Goal: Task Accomplishment & Management: Manage account settings

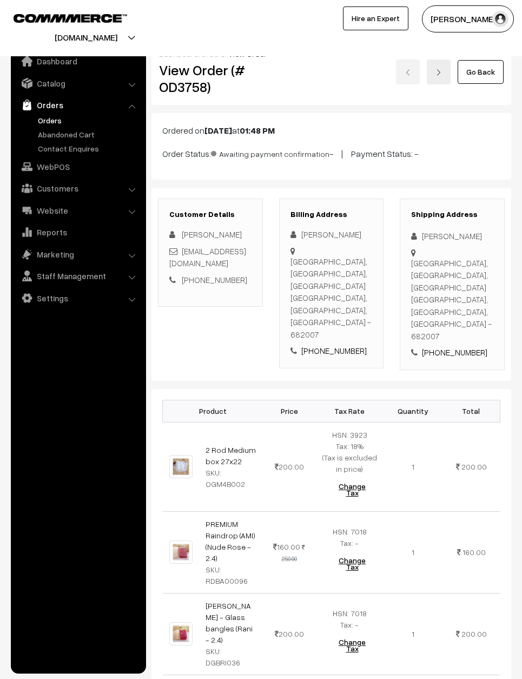
click at [488, 67] on link "Go Back" at bounding box center [481, 72] width 46 height 24
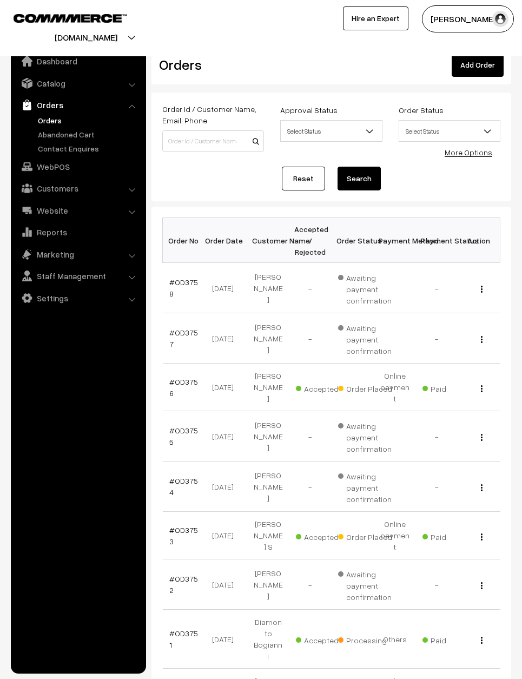
scroll to position [5, 0]
click at [181, 527] on link "#OD3753" at bounding box center [183, 537] width 29 height 21
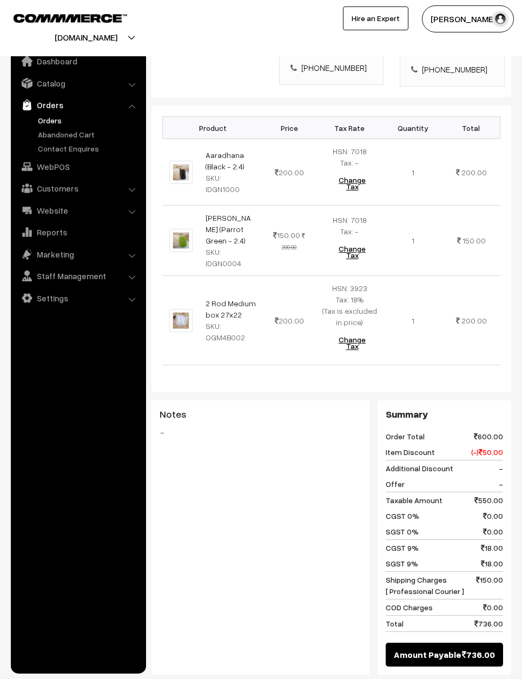
scroll to position [348, 0]
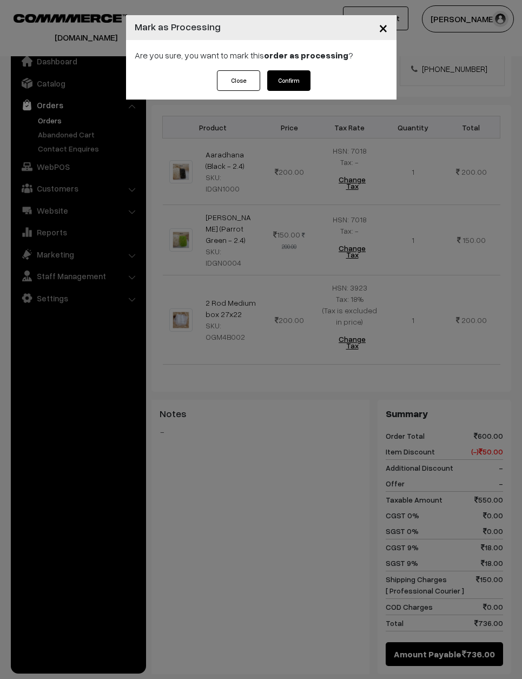
click at [285, 78] on button "Confirm" at bounding box center [288, 80] width 43 height 21
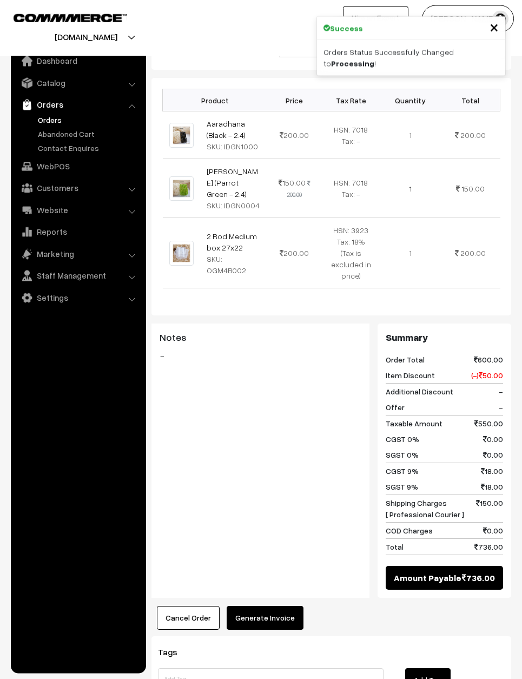
scroll to position [375, 0]
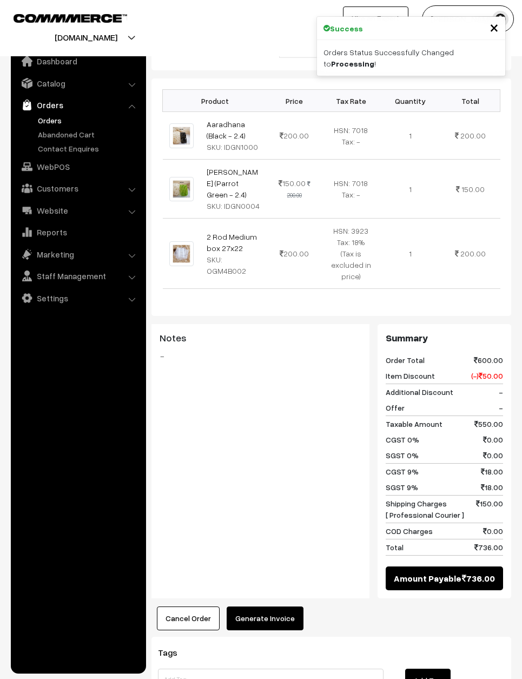
click at [277, 607] on button "Generate Invoice" at bounding box center [265, 619] width 77 height 24
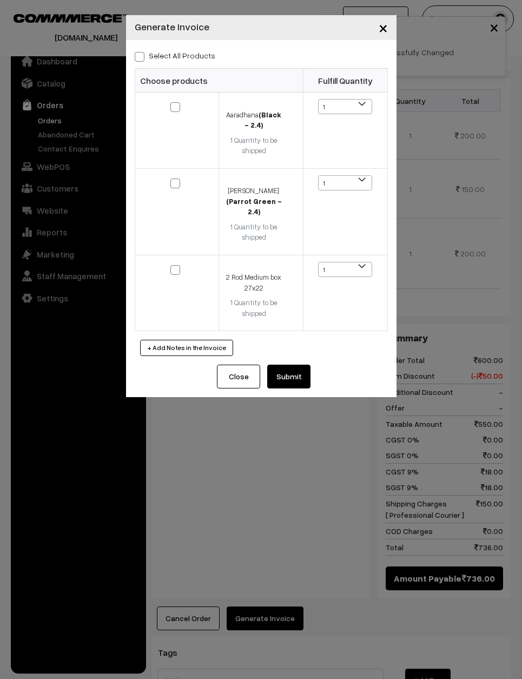
click at [192, 56] on label "Select All Products" at bounding box center [175, 55] width 81 height 11
click at [142, 56] on input "Select All Products" at bounding box center [138, 54] width 7 height 7
checkbox input "true"
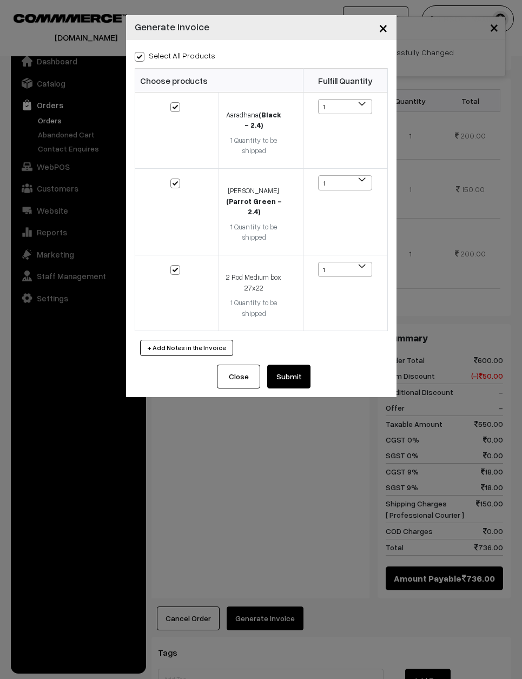
checkbox input "true"
click at [288, 369] on button "Submit" at bounding box center [288, 377] width 43 height 24
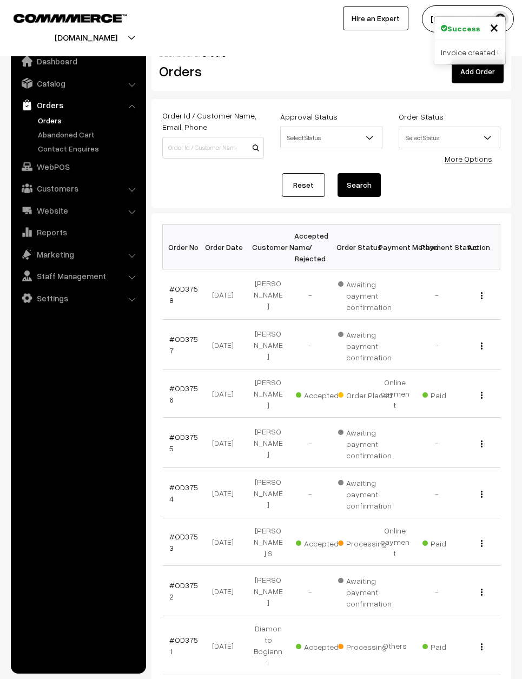
click at [172, 395] on link "#OD3756" at bounding box center [183, 394] width 29 height 21
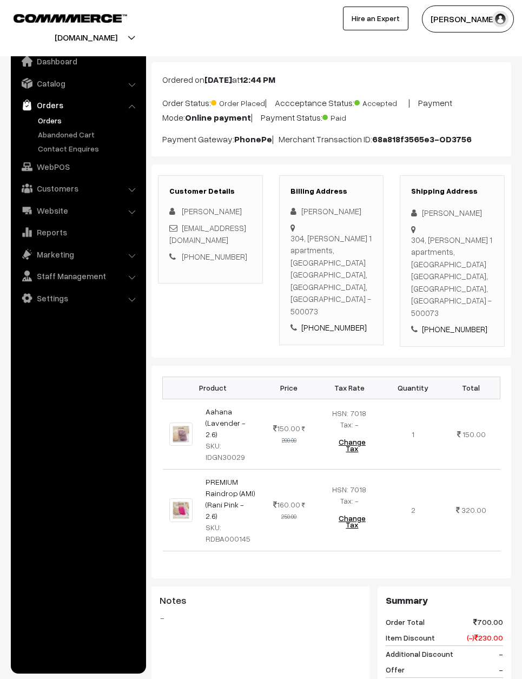
scroll to position [51, 0]
click at [3, 526] on nav "Dashboard Catalog" at bounding box center [73, 382] width 146 height 679
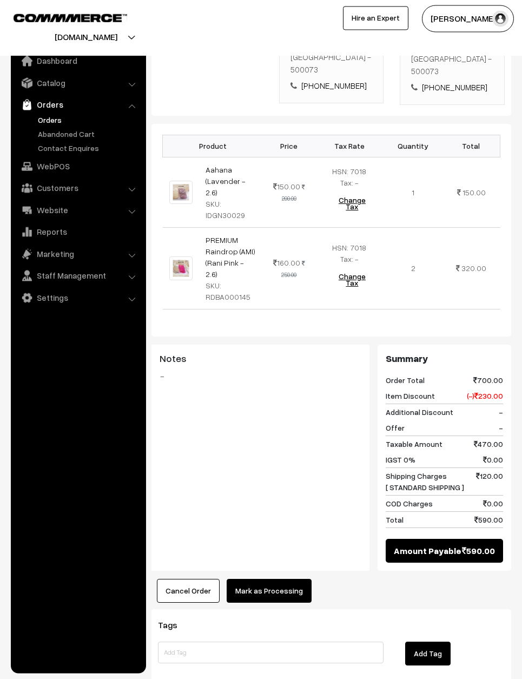
scroll to position [292, 0]
click at [283, 580] on button "Mark as Processing" at bounding box center [269, 592] width 85 height 24
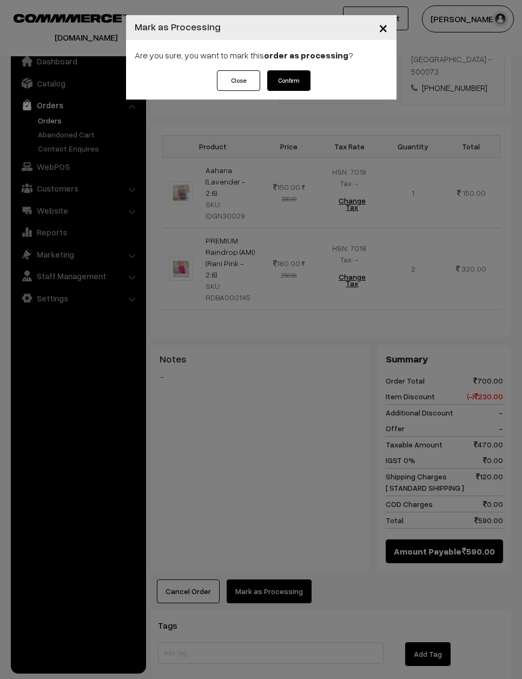
click at [297, 74] on button "Confirm" at bounding box center [288, 80] width 43 height 21
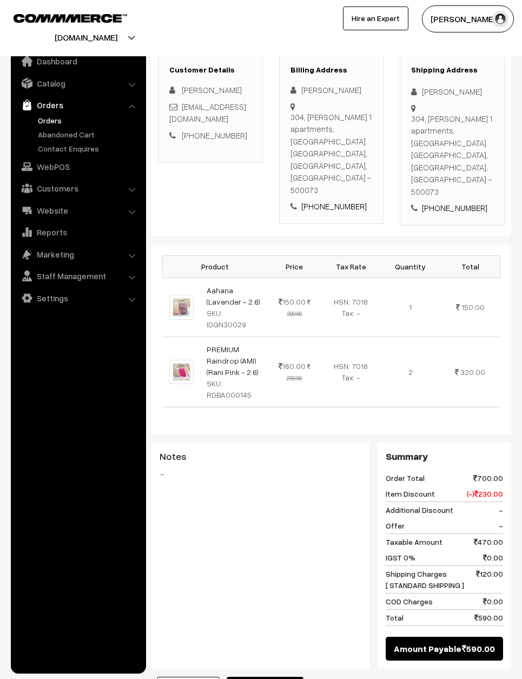
scroll to position [189, 0]
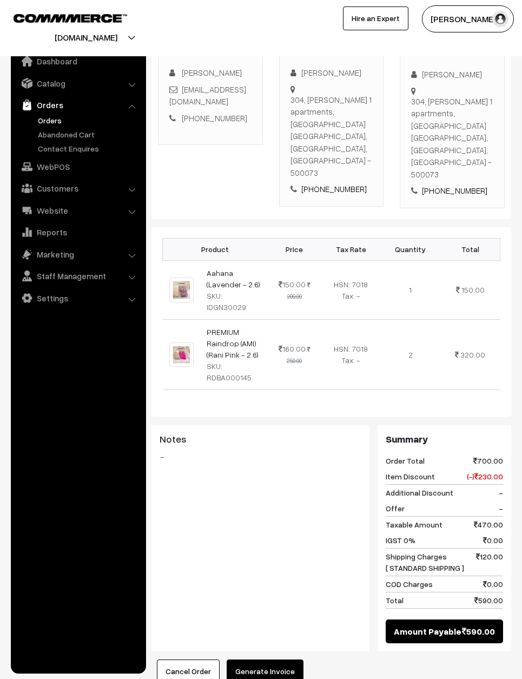
click at [270, 660] on button "Generate Invoice" at bounding box center [265, 672] width 77 height 24
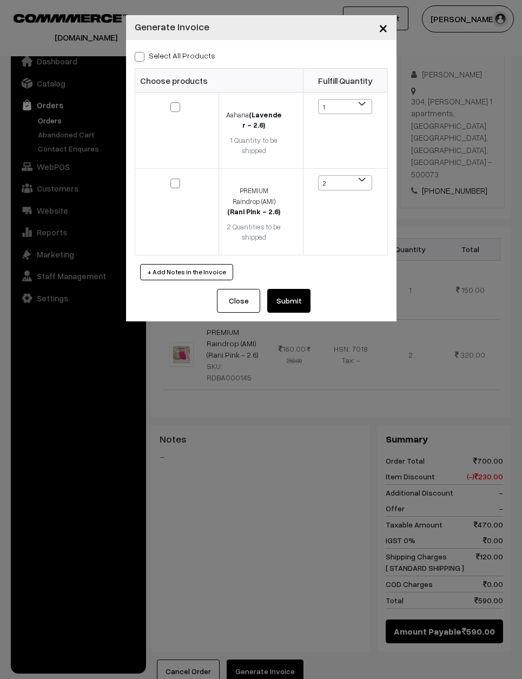
click at [152, 83] on th "Choose products" at bounding box center [219, 81] width 168 height 24
click at [167, 50] on label "Select All Products" at bounding box center [175, 55] width 81 height 11
click at [142, 51] on input "Select All Products" at bounding box center [138, 54] width 7 height 7
checkbox input "true"
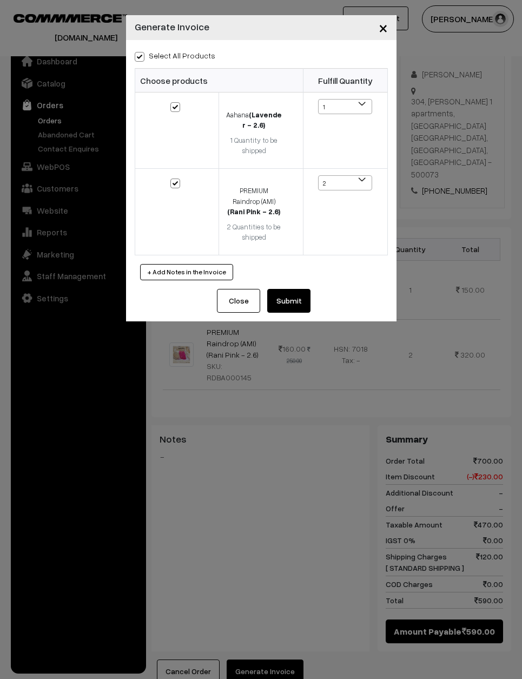
checkbox input "true"
click at [300, 292] on button "Submit" at bounding box center [288, 301] width 43 height 24
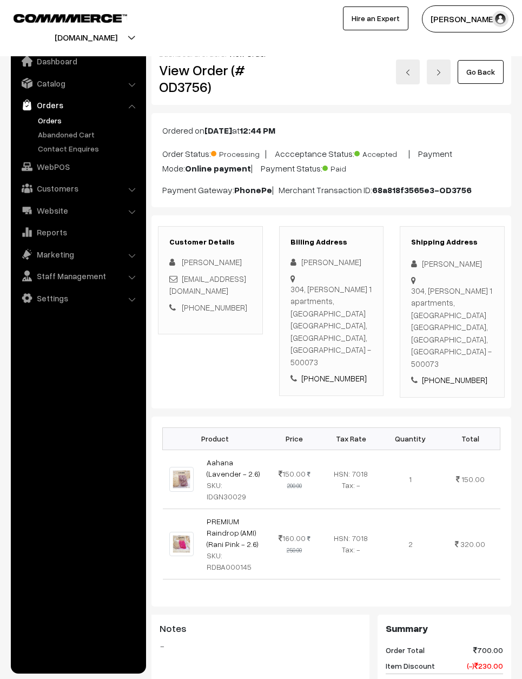
click at [476, 73] on link "Go Back" at bounding box center [481, 72] width 46 height 24
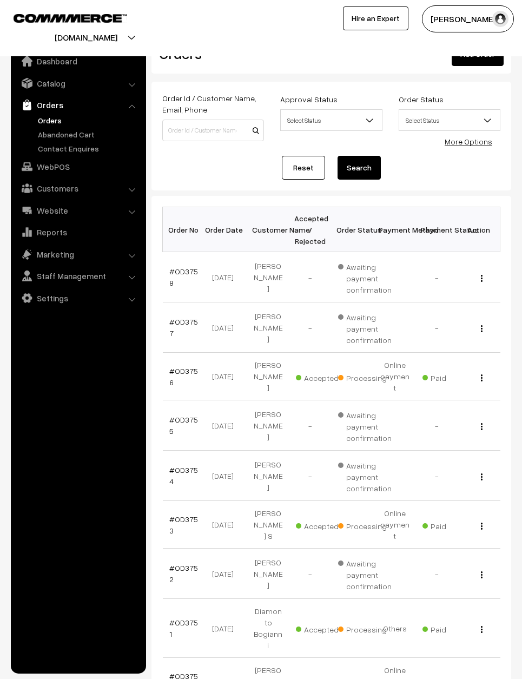
scroll to position [18, 0]
click at [471, 500] on td "View" at bounding box center [479, 524] width 42 height 48
click at [484, 518] on div "View" at bounding box center [479, 523] width 29 height 11
click at [483, 518] on div "View" at bounding box center [479, 523] width 29 height 11
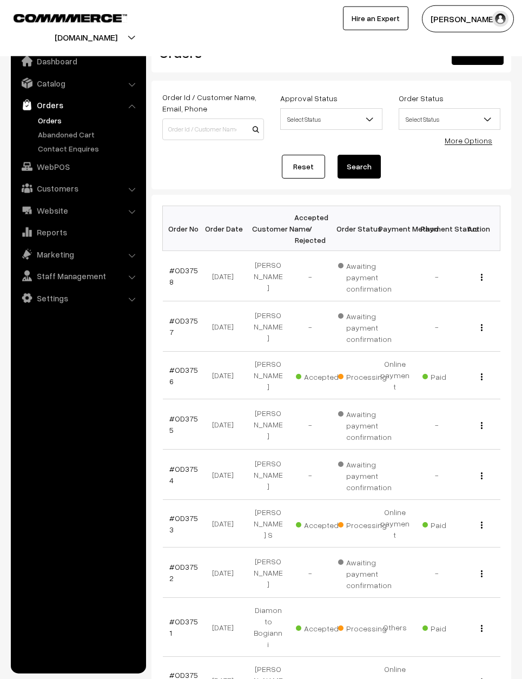
click at [481, 521] on button "button" at bounding box center [482, 525] width 3 height 9
click at [445, 527] on link "View" at bounding box center [434, 539] width 92 height 24
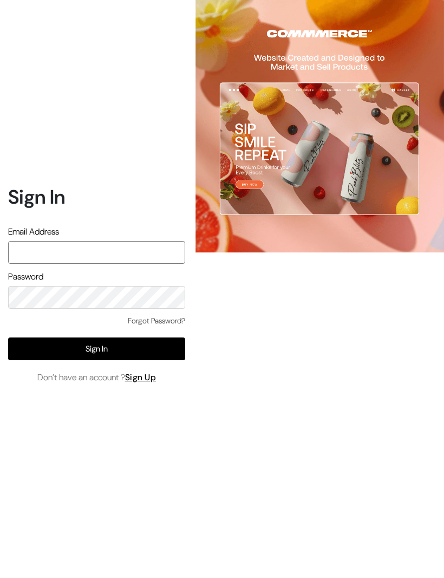
type input "varnambyaadhira@gmail.com"
click at [107, 360] on button "Sign In" at bounding box center [96, 348] width 177 height 23
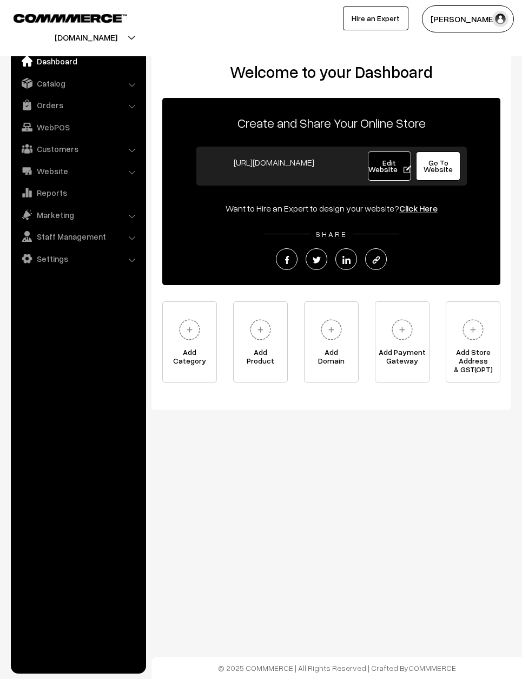
click at [67, 90] on link "Catalog" at bounding box center [78, 83] width 129 height 19
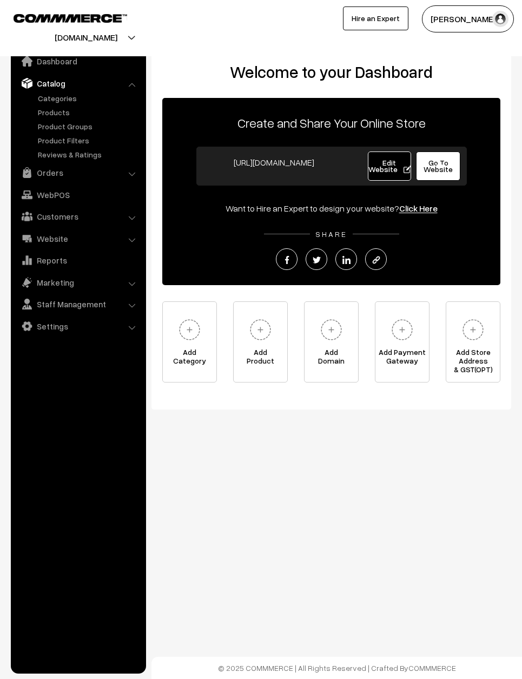
click at [83, 176] on link "Orders" at bounding box center [78, 172] width 129 height 19
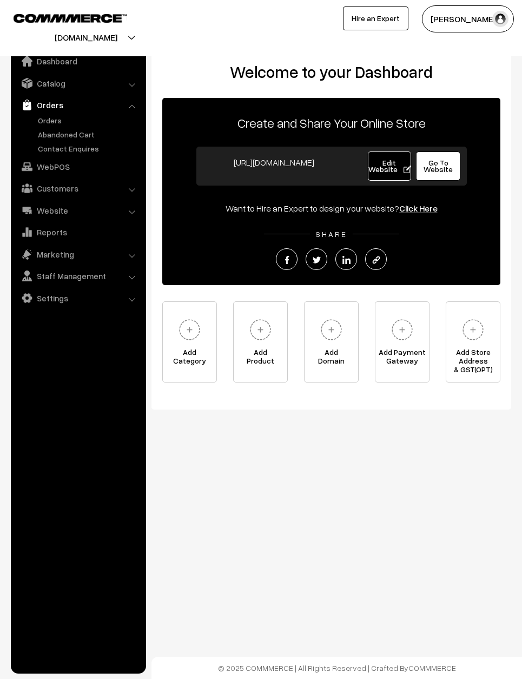
click at [57, 118] on link "Orders" at bounding box center [88, 120] width 107 height 11
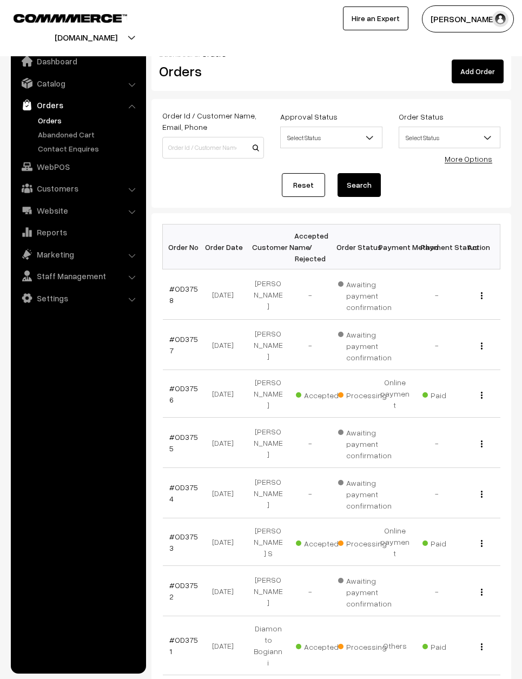
click at [495, 524] on td "View" at bounding box center [479, 543] width 42 height 48
click at [474, 536] on div "View" at bounding box center [479, 541] width 29 height 11
click at [482, 540] on img "button" at bounding box center [482, 543] width 2 height 7
click at [434, 546] on link "View" at bounding box center [434, 558] width 92 height 24
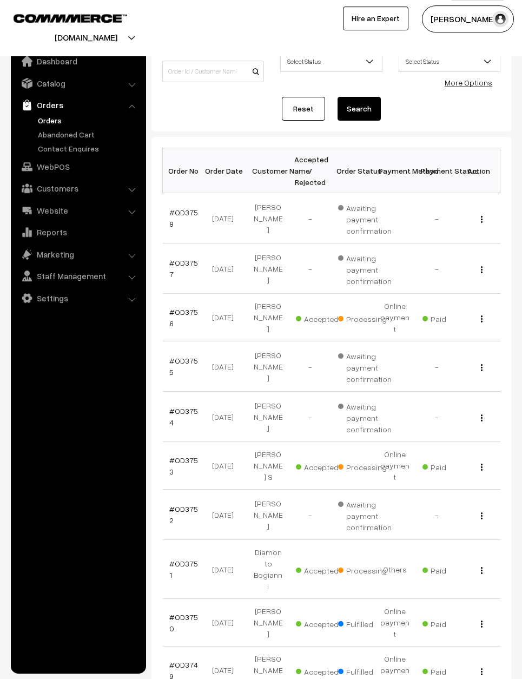
scroll to position [88, 0]
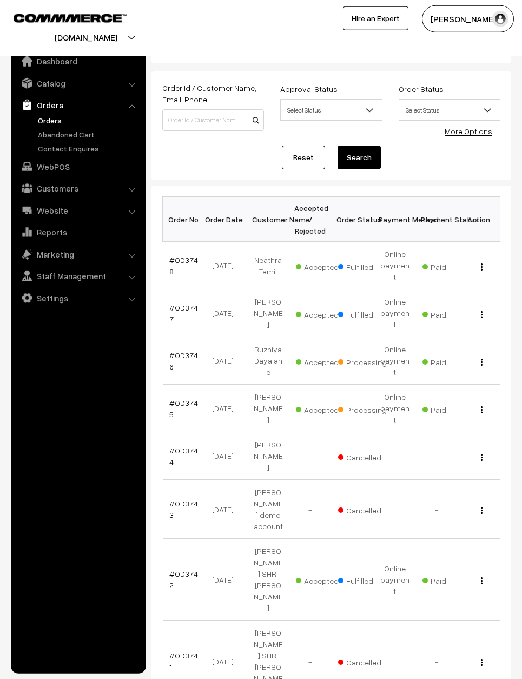
scroll to position [28, 0]
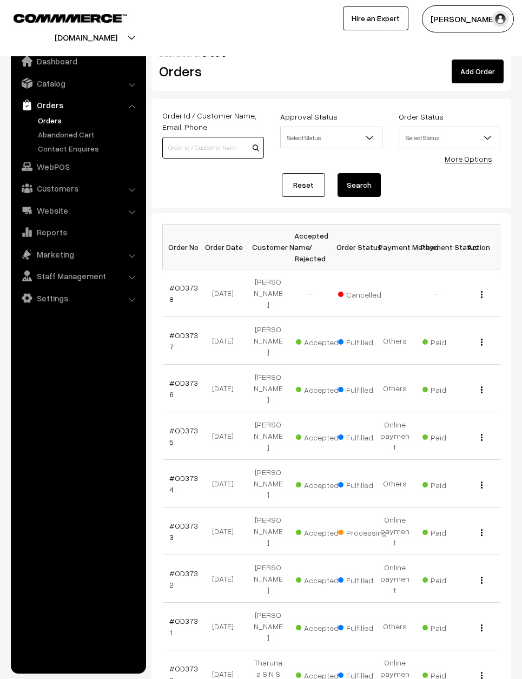
click at [214, 137] on input at bounding box center [213, 148] width 102 height 22
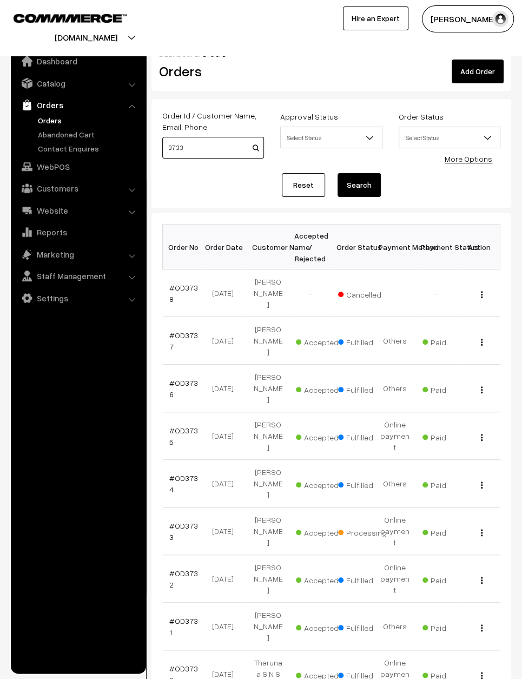
type input "3733"
click at [360, 185] on button "Search" at bounding box center [359, 185] width 43 height 24
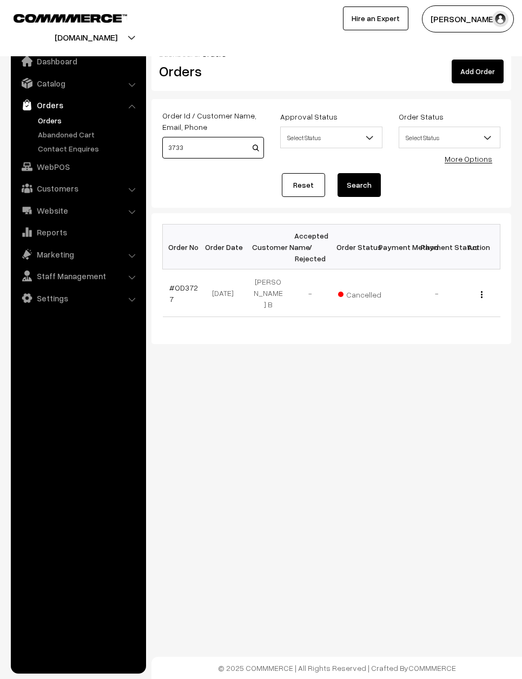
click at [205, 145] on input "3733" at bounding box center [213, 148] width 102 height 22
type input "3"
click at [299, 184] on link "Reset" at bounding box center [303, 185] width 43 height 24
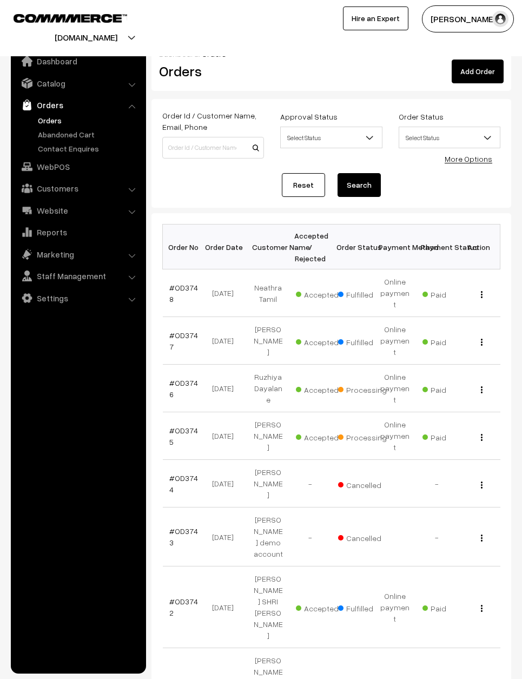
scroll to position [157, 0]
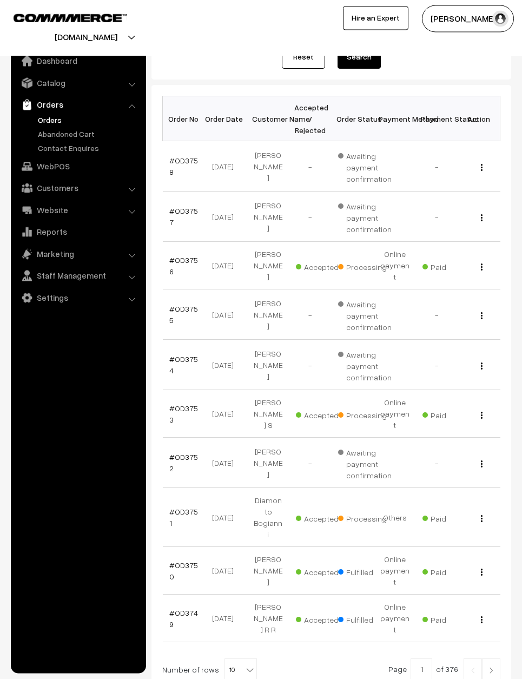
scroll to position [128, 0]
click at [491, 668] on img at bounding box center [492, 671] width 10 height 6
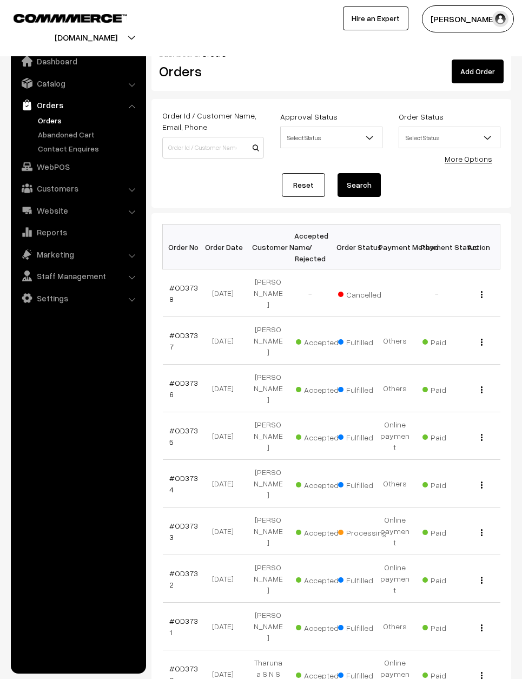
click at [483, 528] on button "button" at bounding box center [482, 532] width 3 height 9
click at [465, 535] on link "View" at bounding box center [434, 547] width 92 height 24
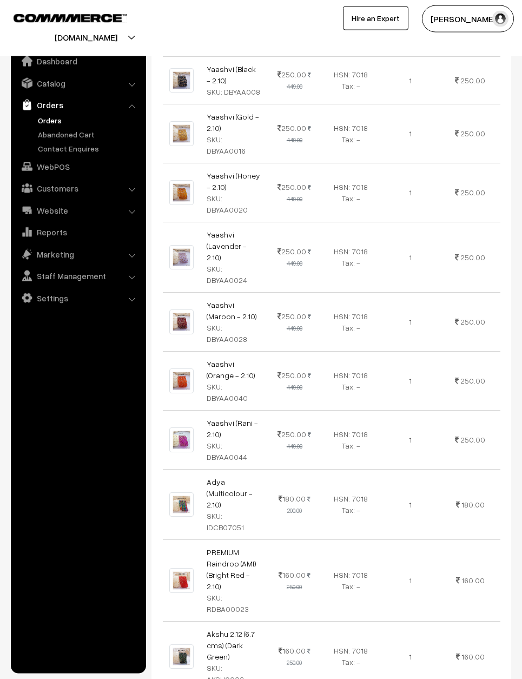
scroll to position [467, 0]
click at [433, 620] on td "1" at bounding box center [411, 655] width 60 height 70
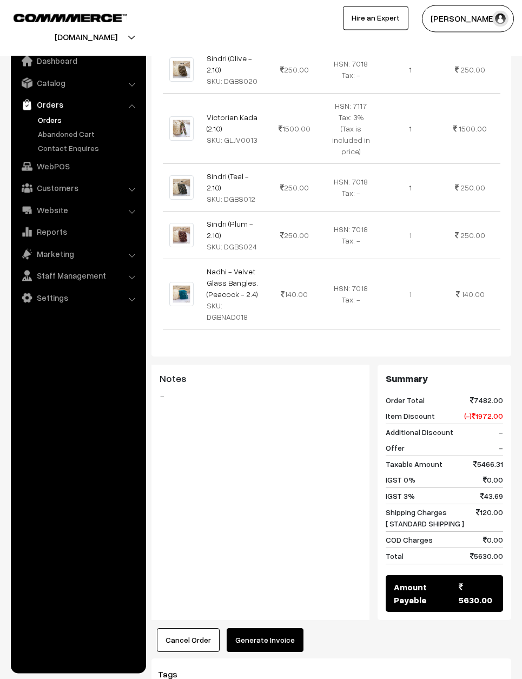
scroll to position [1311, 0]
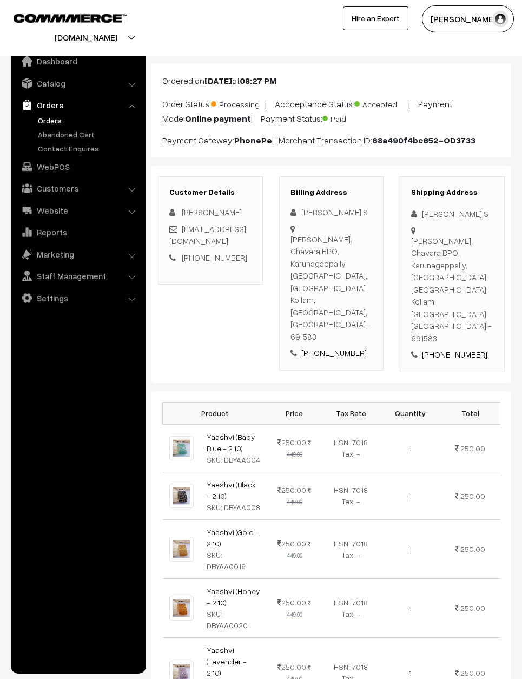
scroll to position [0, 0]
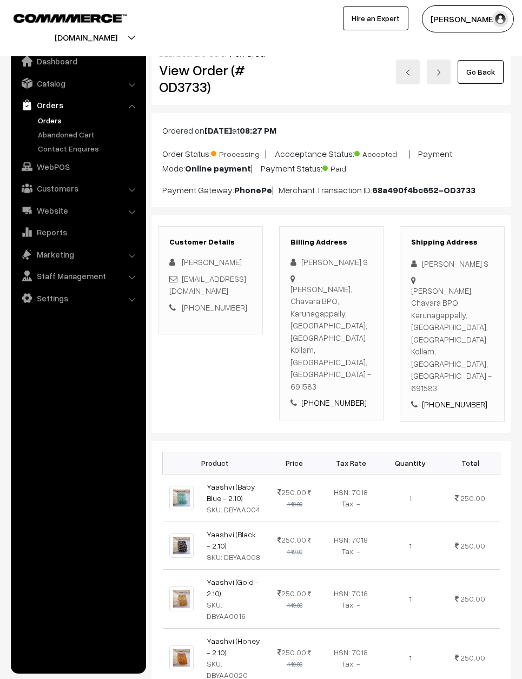
click at [62, 111] on link "Orders" at bounding box center [78, 104] width 129 height 19
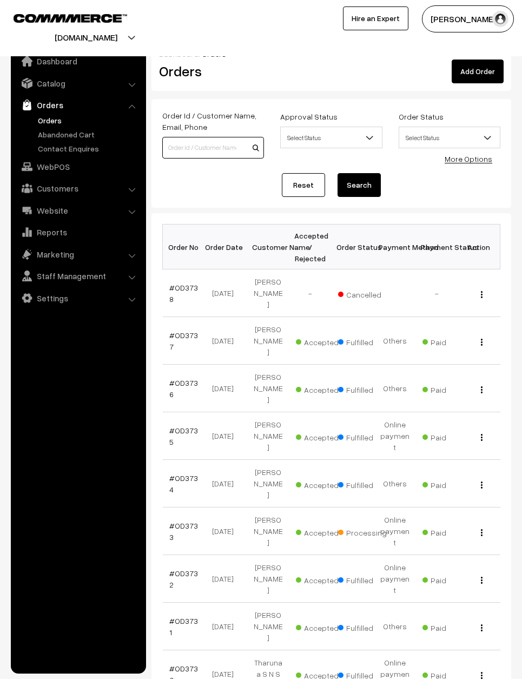
click at [202, 148] on input at bounding box center [213, 148] width 102 height 22
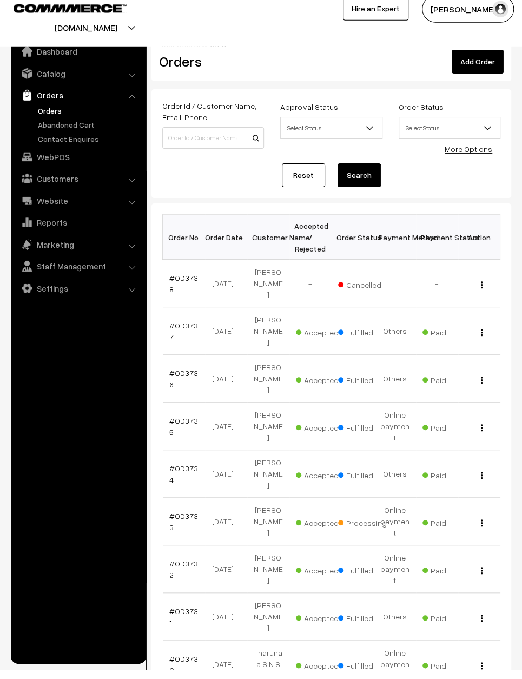
click at [360, 173] on button "Search" at bounding box center [359, 185] width 43 height 24
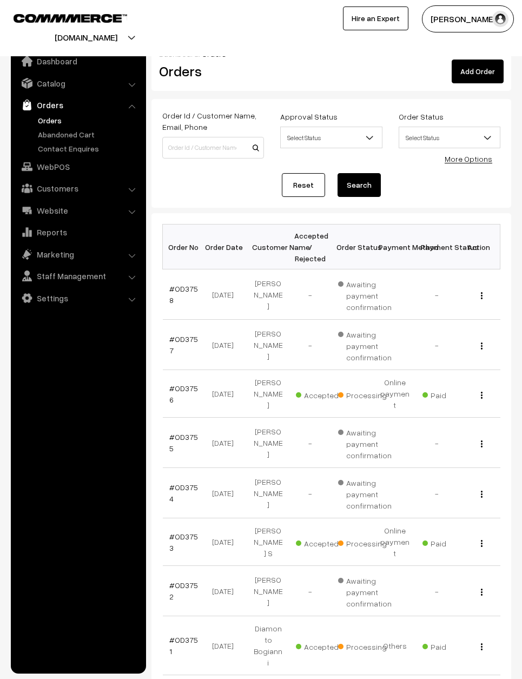
click at [297, 183] on link "Reset" at bounding box center [303, 185] width 43 height 24
click at [489, 388] on div "View" at bounding box center [479, 393] width 29 height 11
click at [482, 388] on div "View" at bounding box center [479, 393] width 29 height 11
click at [474, 388] on div "View" at bounding box center [479, 393] width 29 height 11
click at [480, 392] on div "View" at bounding box center [479, 393] width 29 height 11
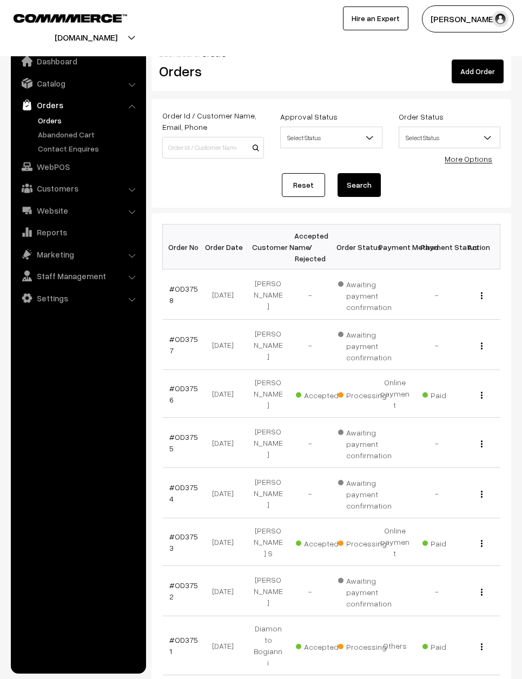
click at [481, 391] on button "button" at bounding box center [482, 395] width 3 height 9
click at [463, 401] on link "View" at bounding box center [434, 410] width 92 height 24
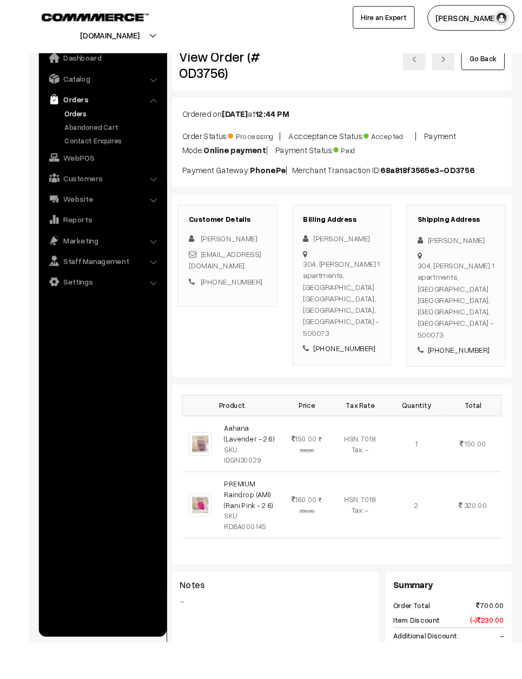
scroll to position [30, 0]
